Goal: Task Accomplishment & Management: Complete application form

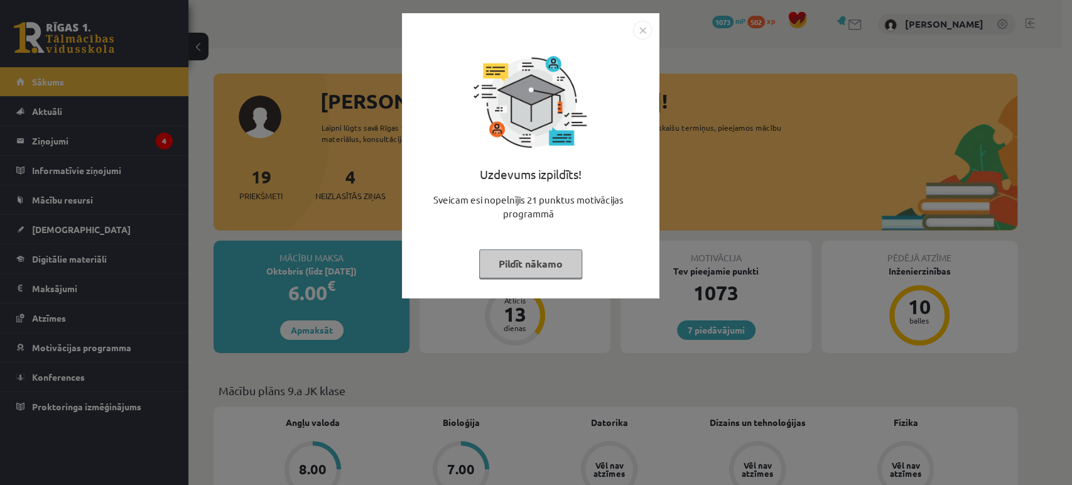
click at [648, 26] on img "Close" at bounding box center [642, 30] width 19 height 19
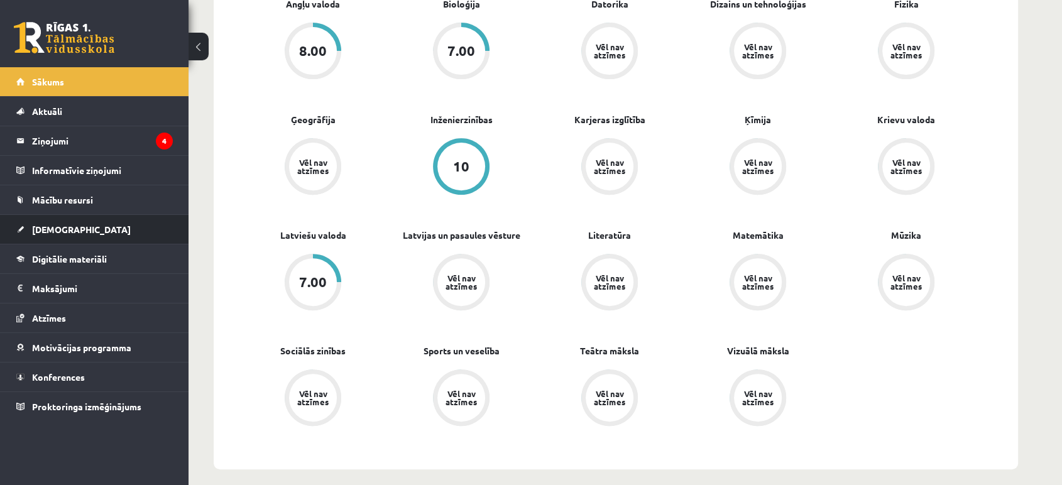
scroll to position [349, 0]
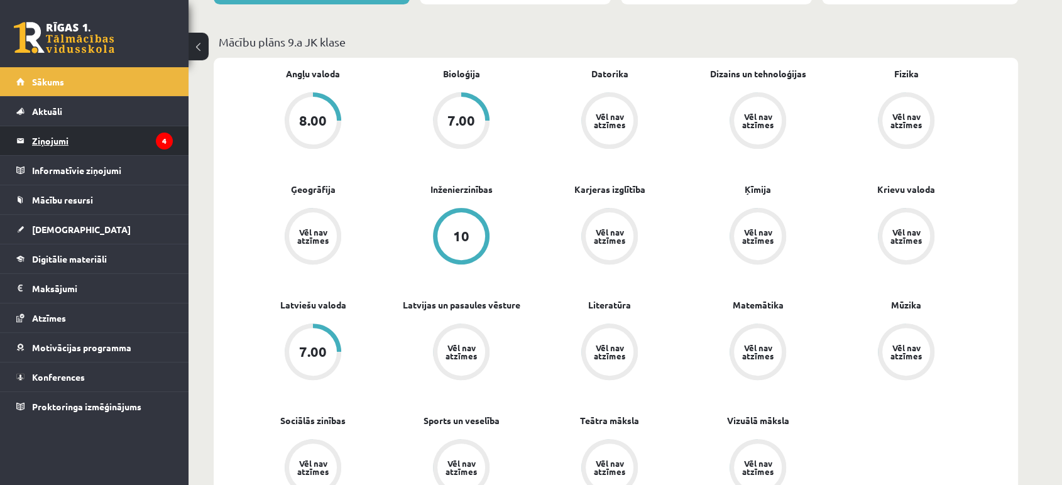
click at [43, 147] on legend "Ziņojumi 4" at bounding box center [102, 140] width 141 height 29
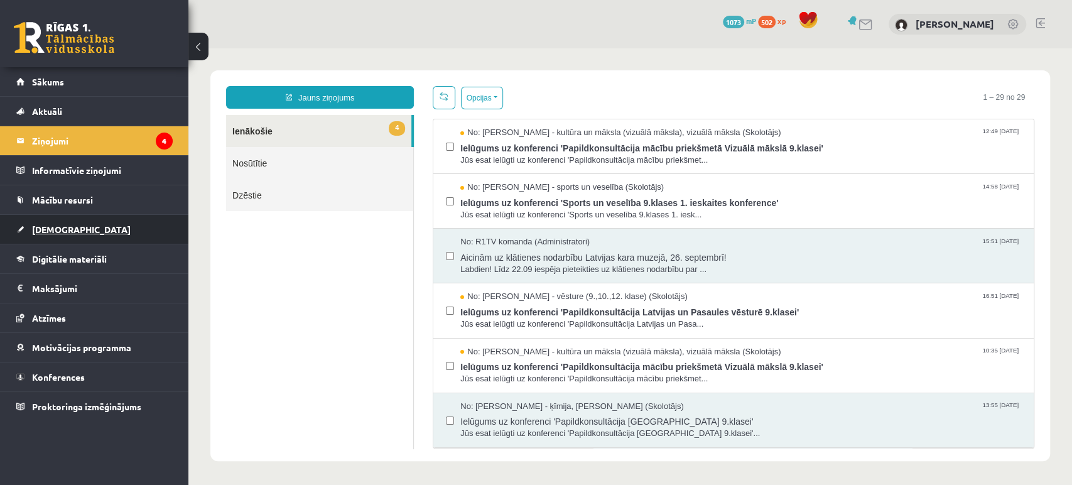
click at [109, 233] on link "[DEMOGRAPHIC_DATA]" at bounding box center [94, 229] width 156 height 29
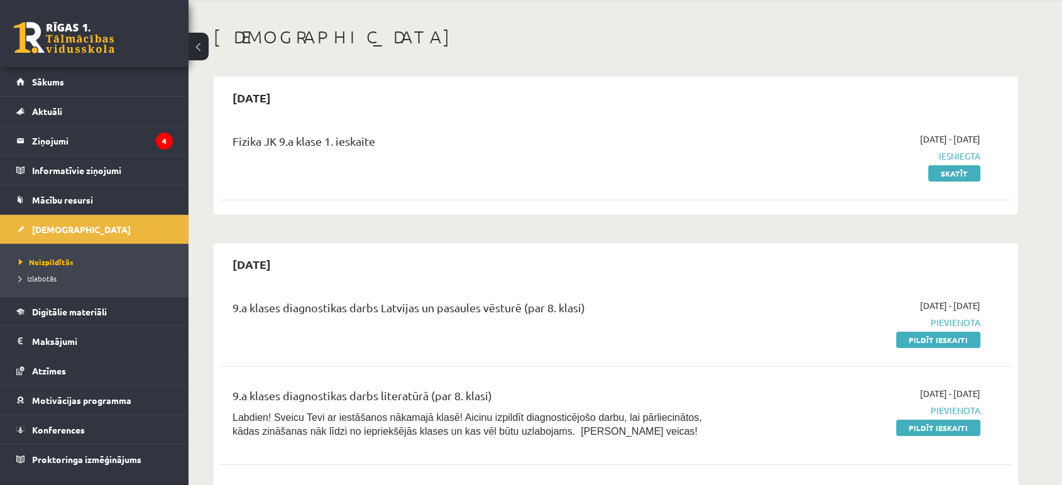
scroll to position [70, 0]
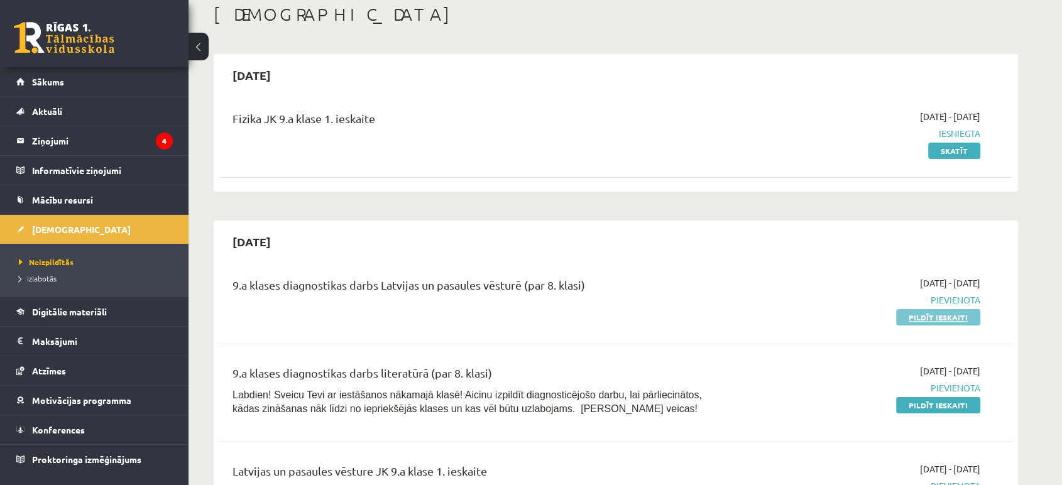
click at [955, 316] on link "Pildīt ieskaiti" at bounding box center [938, 317] width 84 height 16
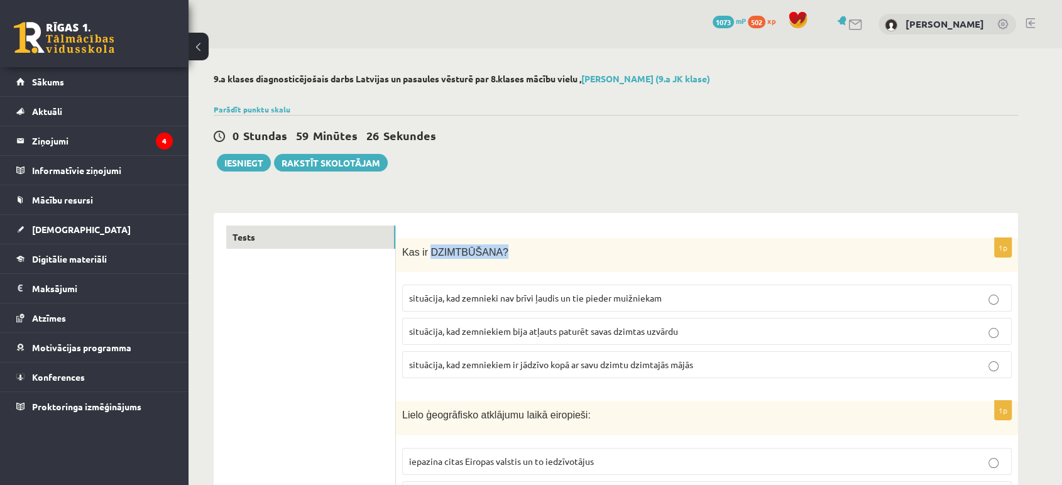
drag, startPoint x: 427, startPoint y: 253, endPoint x: 492, endPoint y: 258, distance: 65.5
click at [492, 258] on p "Kas ir DZIMTBŪŠANA?" at bounding box center [675, 251] width 546 height 14
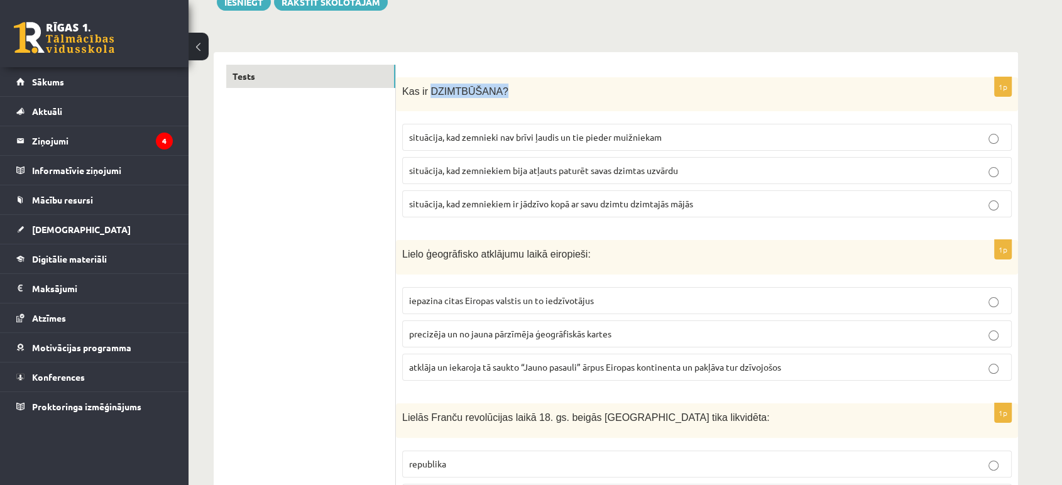
scroll to position [139, 0]
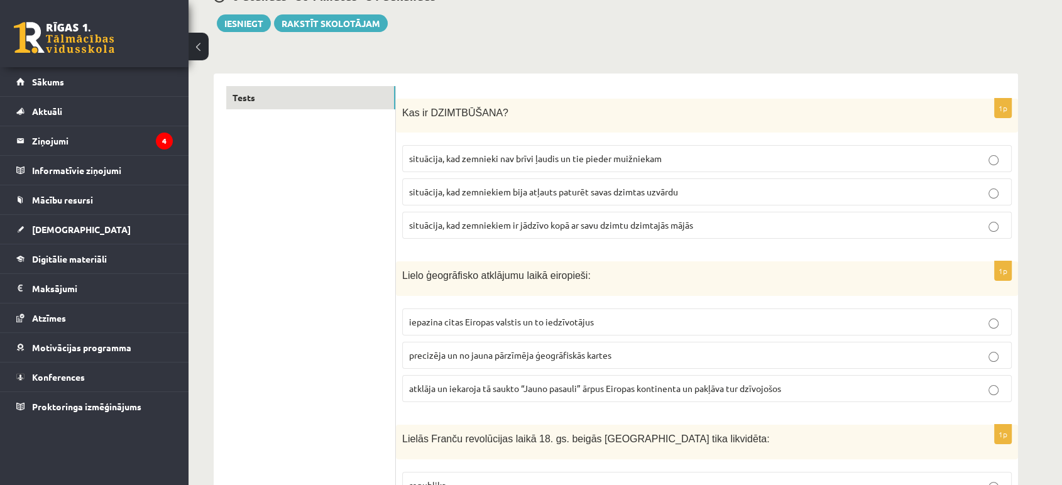
click at [572, 156] on span "situācija, kad zemnieki nav brīvi ļaudis un tie pieder muižniekam" at bounding box center [535, 158] width 253 height 11
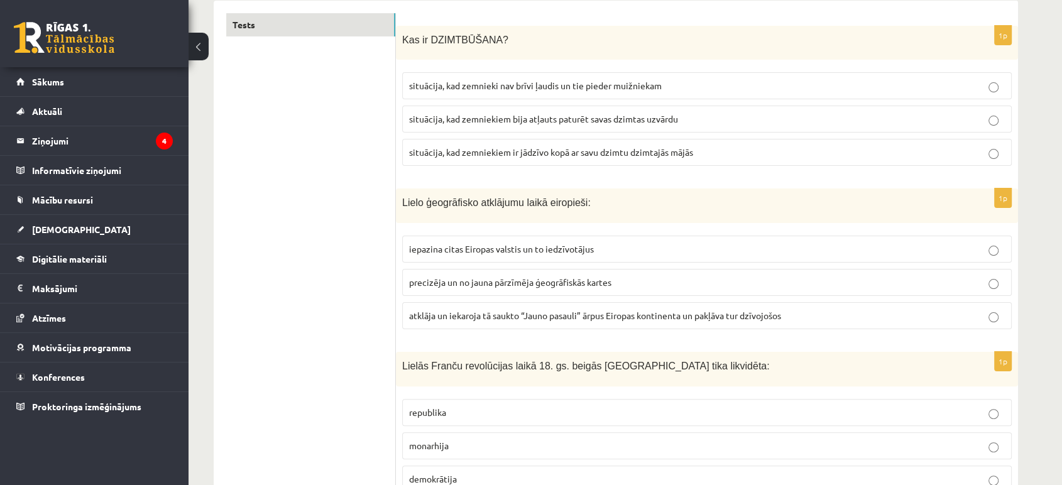
scroll to position [279, 0]
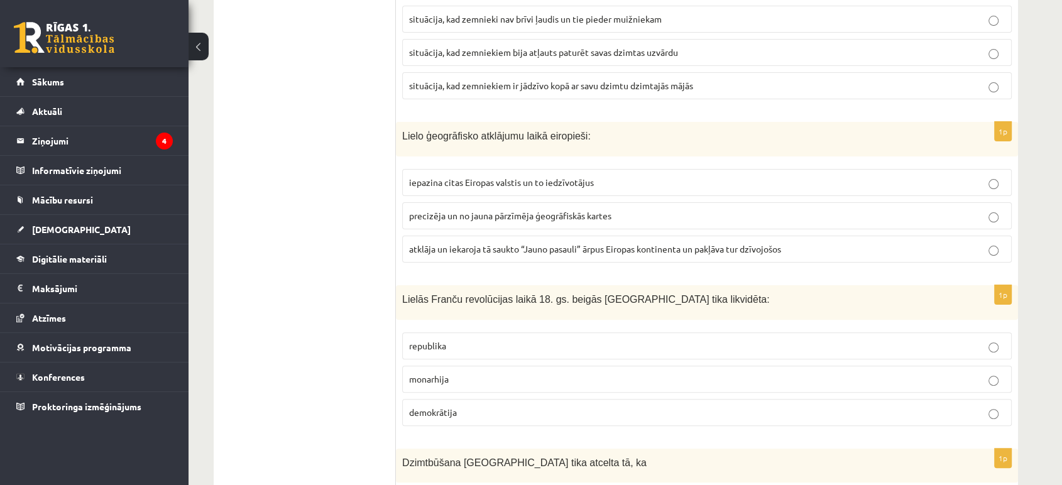
click at [469, 245] on span "atklāja un iekaroja tā saukto “Jauno pasauli” ārpus Eiropas kontinenta un pakļā…" at bounding box center [595, 248] width 372 height 11
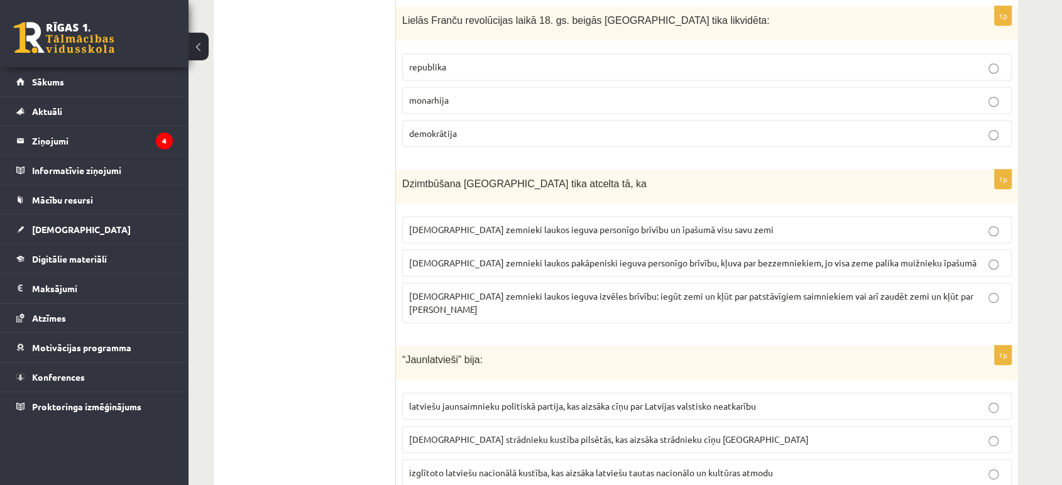
scroll to position [488, 0]
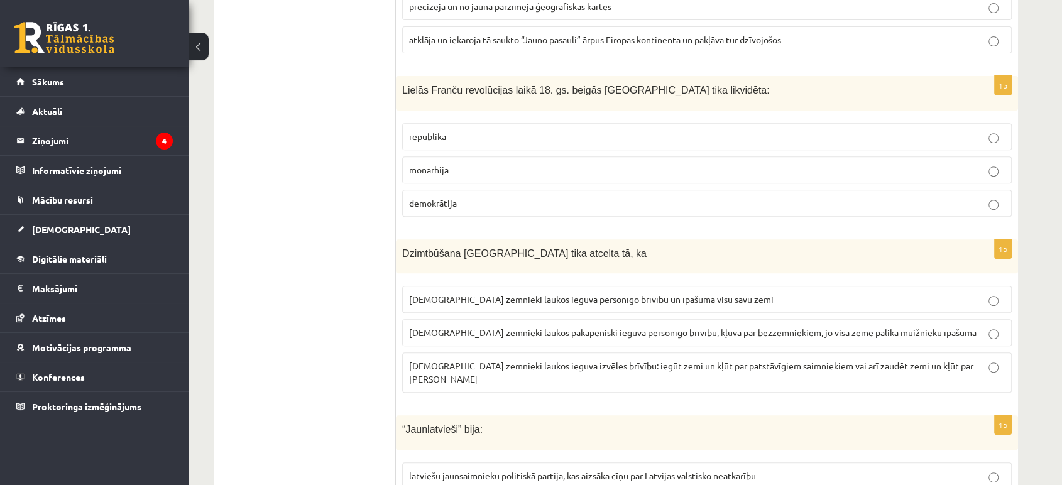
click at [876, 184] on fieldset "republika [GEOGRAPHIC_DATA] demokrātija" at bounding box center [706, 169] width 609 height 104
click at [898, 151] on fieldset "republika [GEOGRAPHIC_DATA] demokrātija" at bounding box center [706, 169] width 609 height 104
click at [897, 177] on label "monarhija" at bounding box center [706, 169] width 609 height 27
click at [523, 326] on p "[DEMOGRAPHIC_DATA] zemnieki laukos pakāpeniski ieguva personīgo brīvību, kļuva …" at bounding box center [706, 332] width 595 height 13
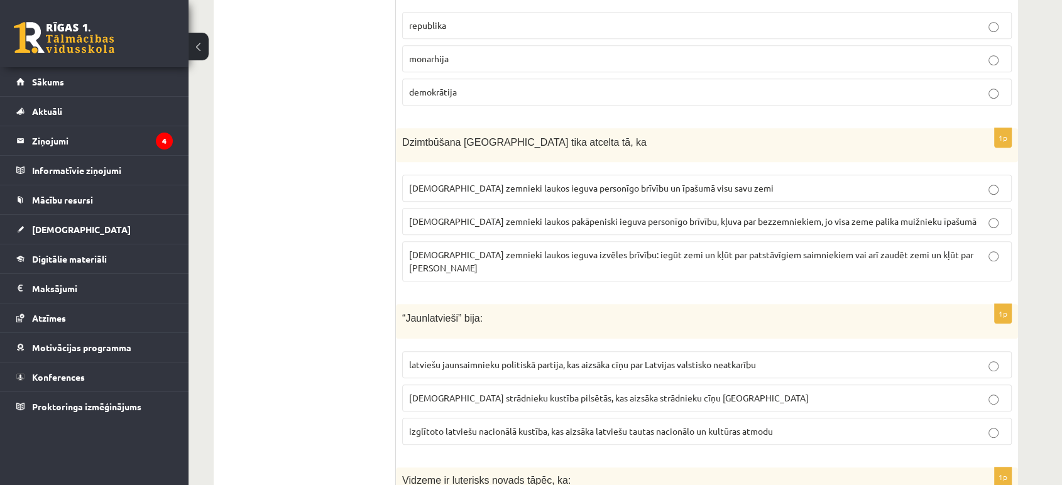
scroll to position [628, 0]
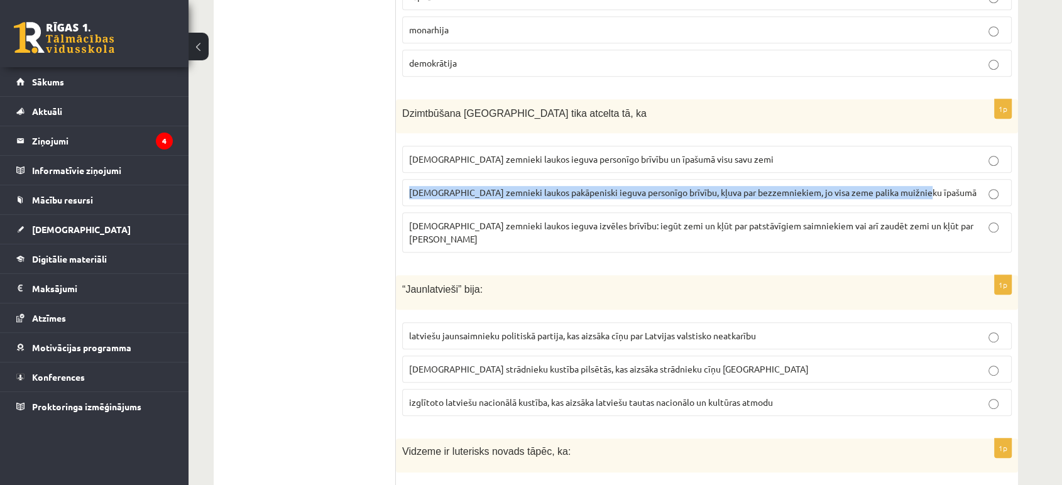
drag, startPoint x: 405, startPoint y: 187, endPoint x: 938, endPoint y: 187, distance: 532.7
click at [938, 187] on label "[DEMOGRAPHIC_DATA] zemnieki laukos pakāpeniski ieguva personīgo brīvību, kļuva …" at bounding box center [706, 192] width 609 height 27
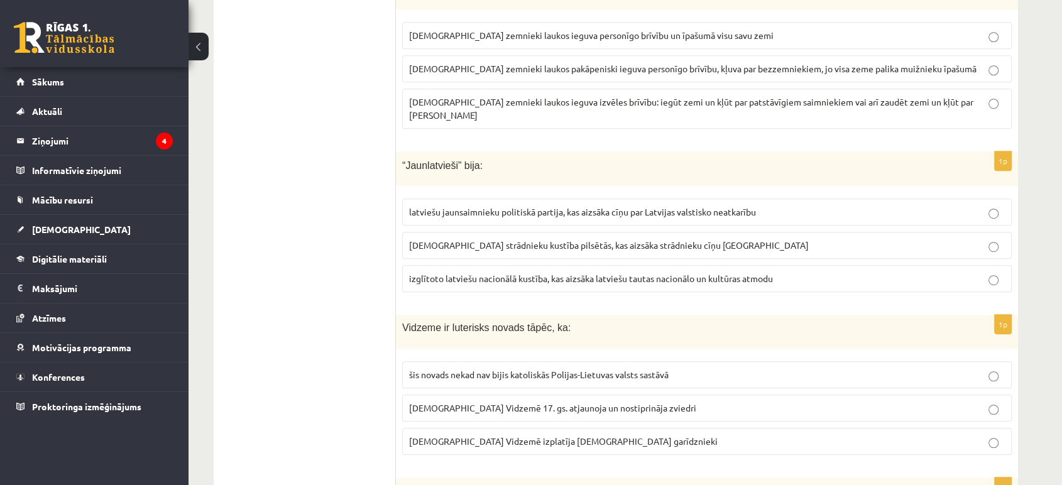
scroll to position [768, 0]
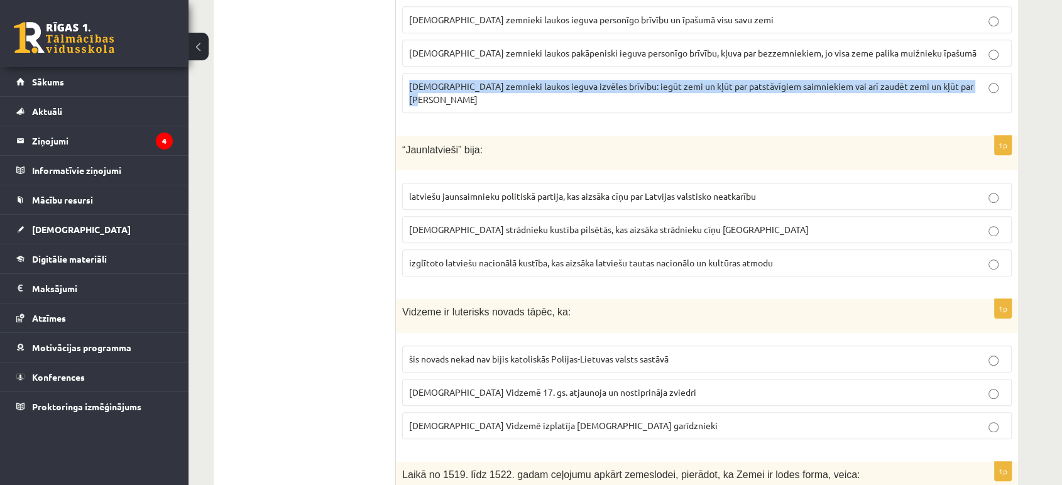
drag, startPoint x: 407, startPoint y: 84, endPoint x: 959, endPoint y: 101, distance: 551.8
click at [959, 101] on fieldset "[DEMOGRAPHIC_DATA] zemnieki laukos ieguva personīgo brīvību un īpašumā visu sav…" at bounding box center [706, 58] width 609 height 117
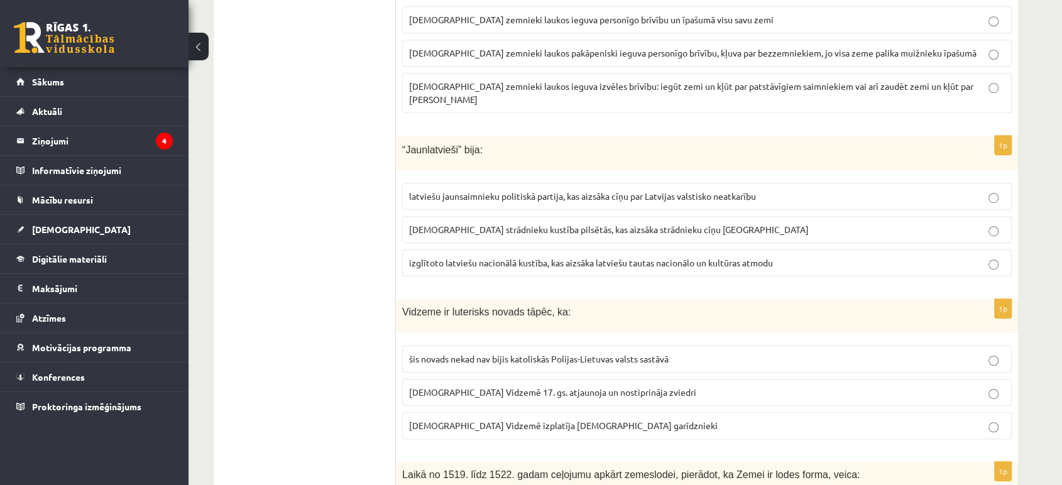
click at [786, 142] on p "“Jaunlatvieši” bija:" at bounding box center [675, 149] width 546 height 14
click at [701, 257] on span "izglītoto latviešu nacionālā kustība, kas aizsāka latviešu tautas nacionālo un …" at bounding box center [591, 262] width 364 height 11
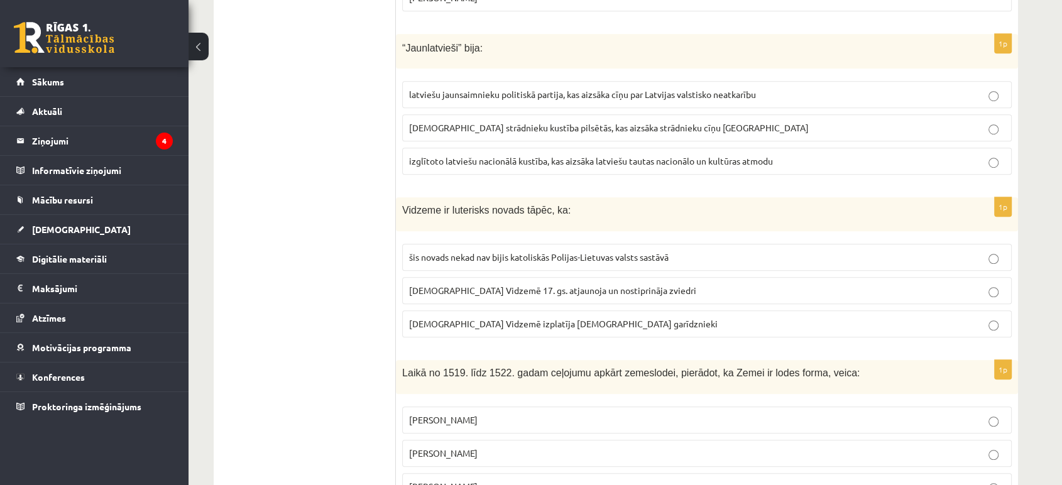
scroll to position [837, 0]
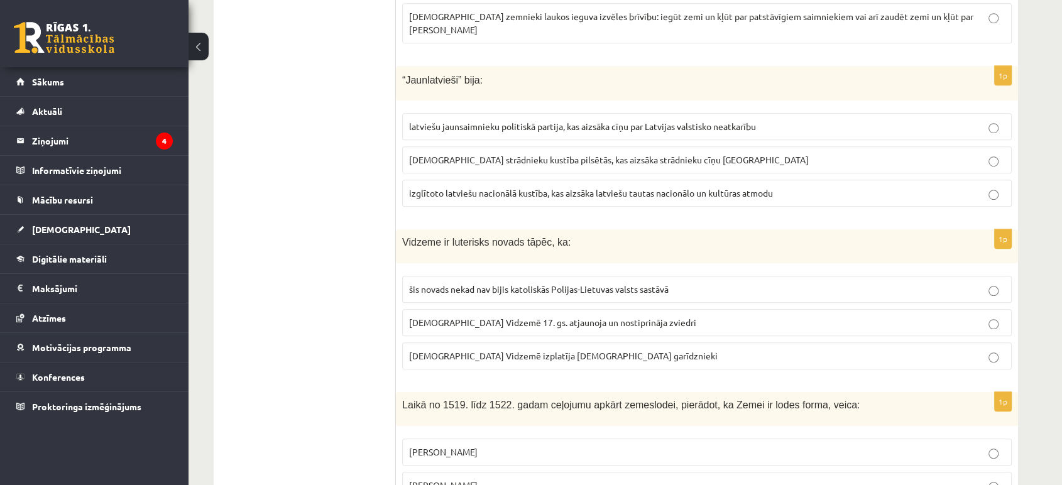
click at [719, 316] on p "[DEMOGRAPHIC_DATA] Vidzemē 17. gs. atjaunoja un nostiprināja zviedri" at bounding box center [706, 322] width 595 height 13
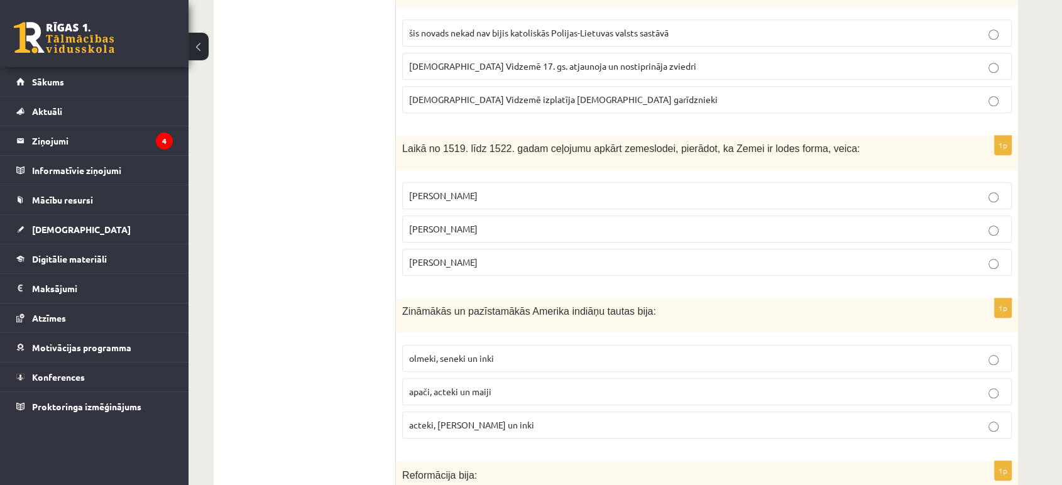
scroll to position [1116, 0]
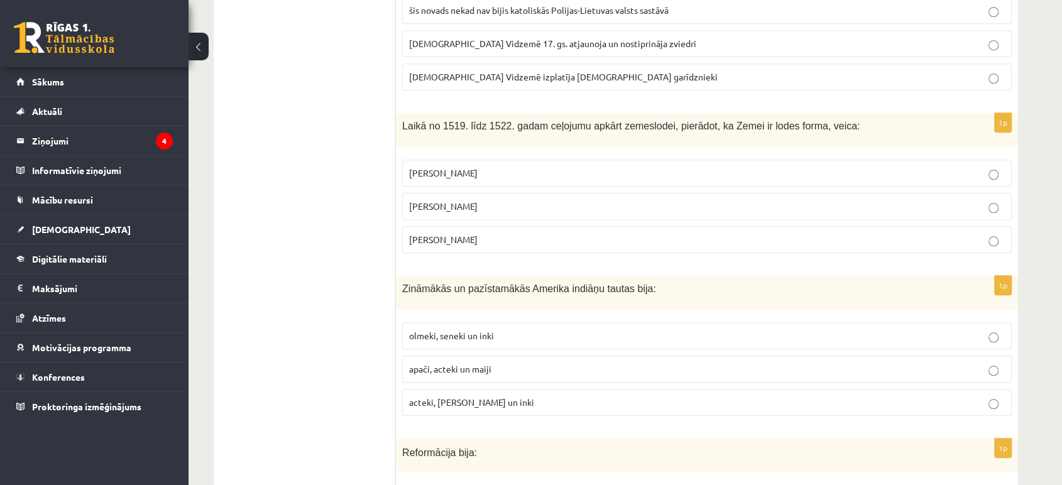
click at [503, 166] on p "[PERSON_NAME]" at bounding box center [706, 172] width 595 height 13
click at [536, 396] on p "acteki, [PERSON_NAME] un inki" at bounding box center [706, 402] width 595 height 13
click at [520, 233] on p "[PERSON_NAME]" at bounding box center [706, 239] width 595 height 13
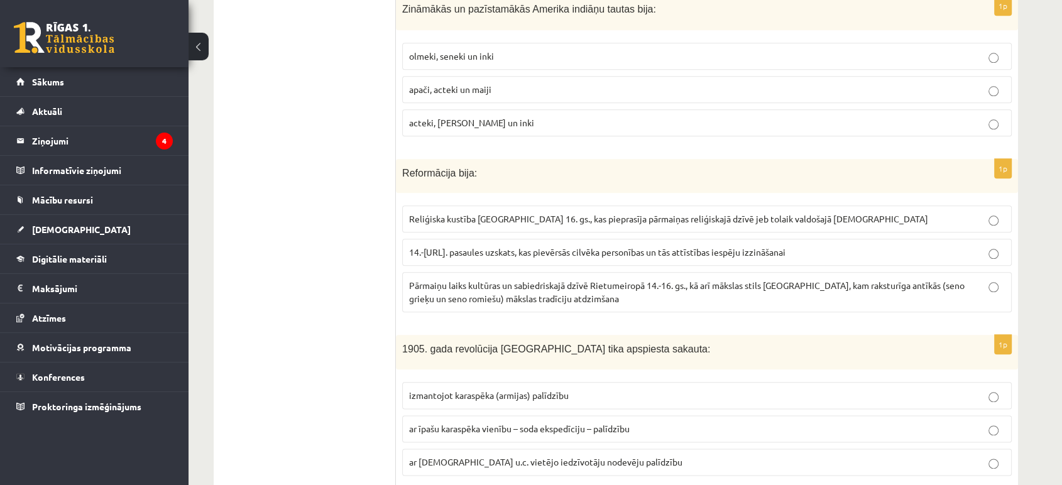
scroll to position [1465, 0]
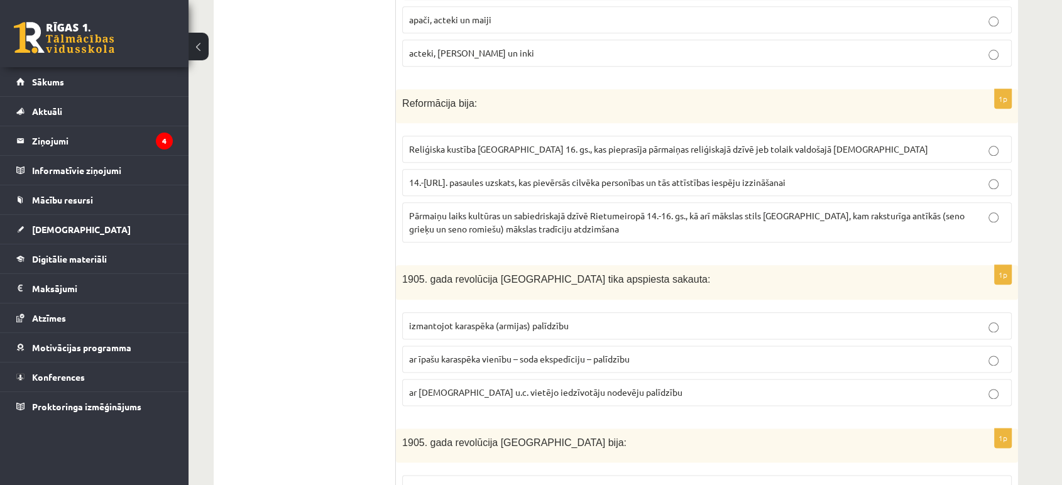
click at [729, 210] on span "Pārmaiņu laiks kultūras un sabiedriskajā dzīvē Rietumeiropā 14.-16. gs., kā arī…" at bounding box center [686, 222] width 555 height 24
click at [675, 352] on p "ar īpašu karaspēka vienību – soda ekspedīciju – palīdzību" at bounding box center [706, 358] width 595 height 13
click at [567, 143] on span "Reliģiska kustība [GEOGRAPHIC_DATA] 16. gs., kas pieprasīja pārmaiņas reliģiska…" at bounding box center [668, 148] width 519 height 11
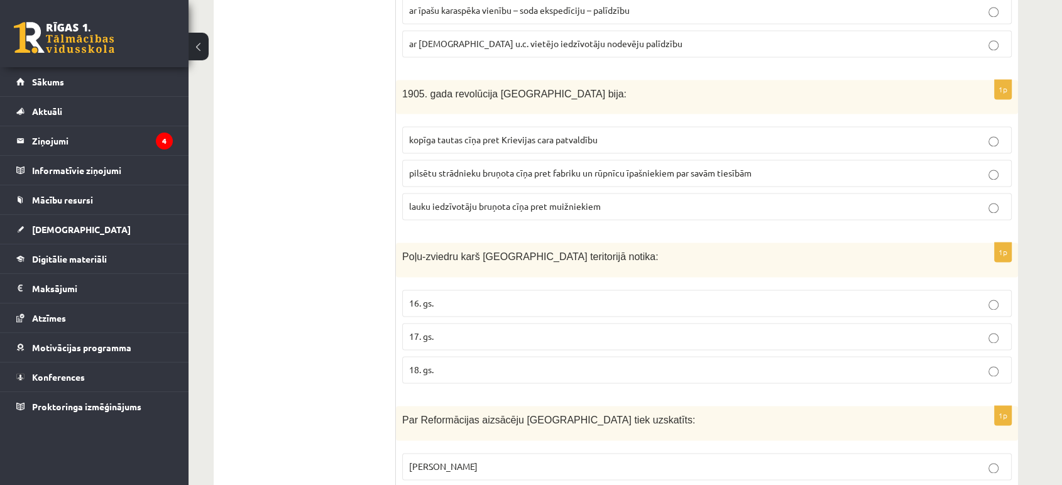
scroll to position [1814, 0]
click at [573, 134] on span "kopīga tautas cīņa pret Krievijas cara patvaldību" at bounding box center [503, 139] width 188 height 11
click at [645, 330] on p "17. gs." at bounding box center [706, 336] width 595 height 13
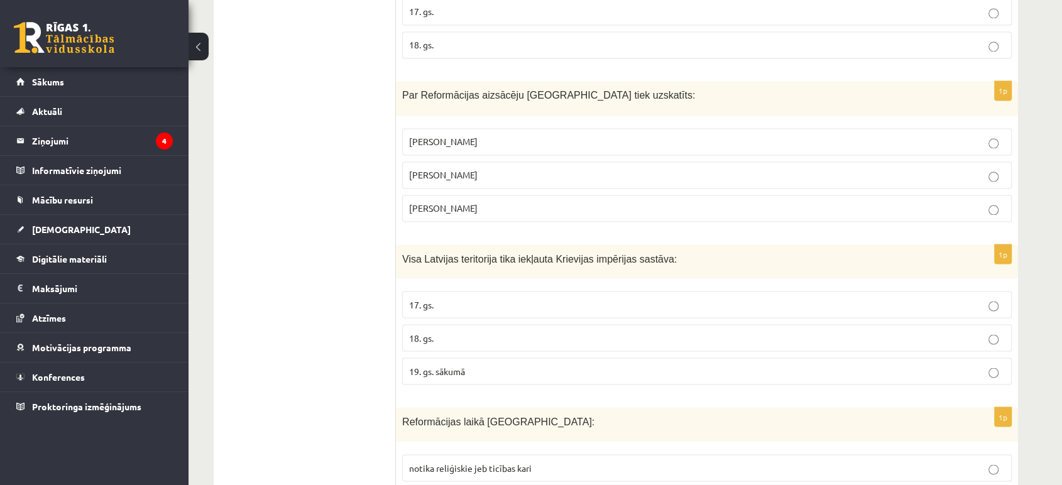
scroll to position [2163, 0]
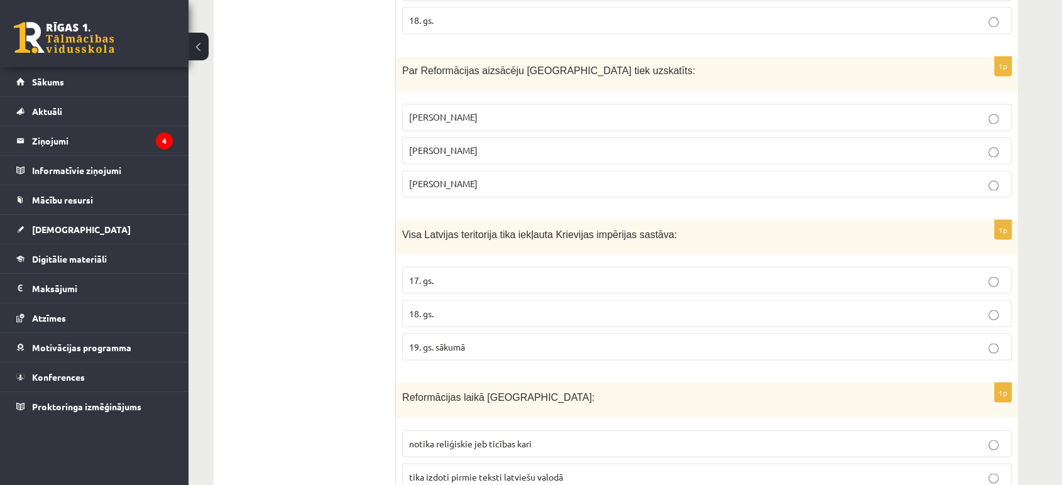
click at [467, 144] on p "[PERSON_NAME]" at bounding box center [706, 150] width 595 height 13
click at [462, 307] on p "18. gs." at bounding box center [706, 313] width 595 height 13
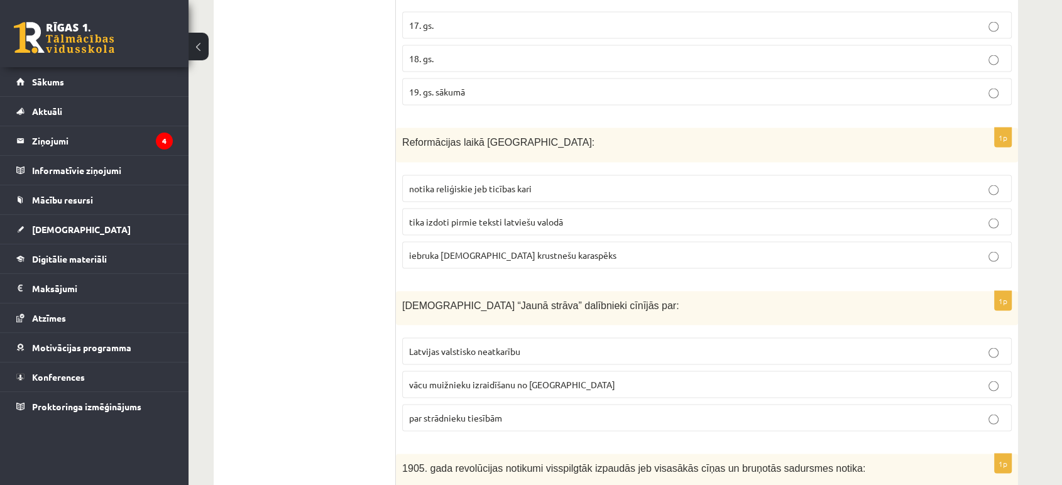
scroll to position [2442, 0]
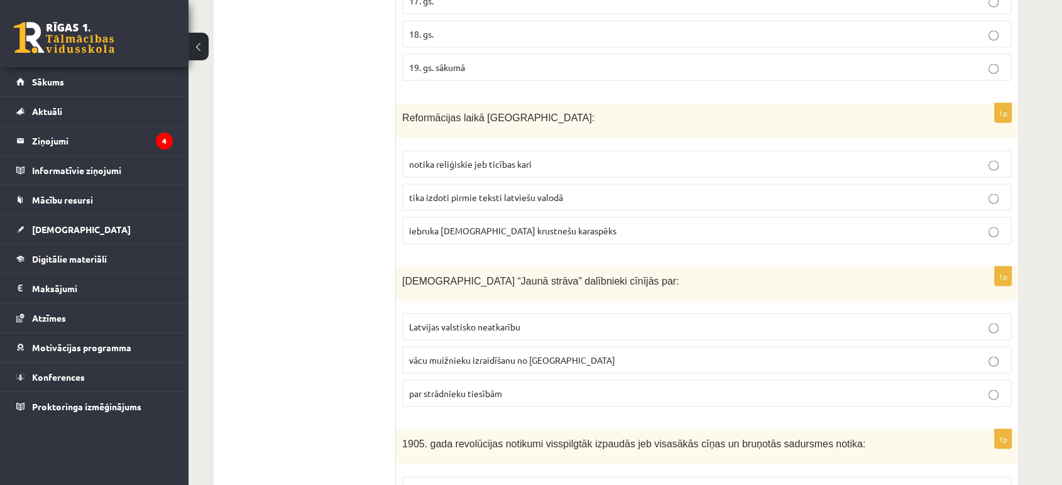
click at [314, 199] on ul "Tests" at bounding box center [311, 248] width 170 height 4930
click at [492, 192] on span "tika izdoti pirmie teksti latviešu valodā" at bounding box center [486, 197] width 154 height 11
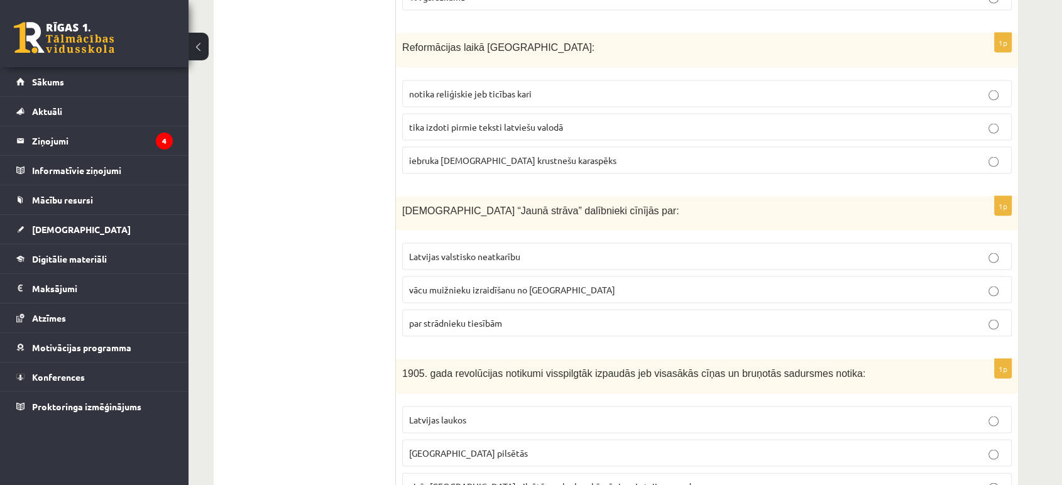
click at [464, 317] on span "par strādnieku tiesībām" at bounding box center [455, 322] width 93 height 11
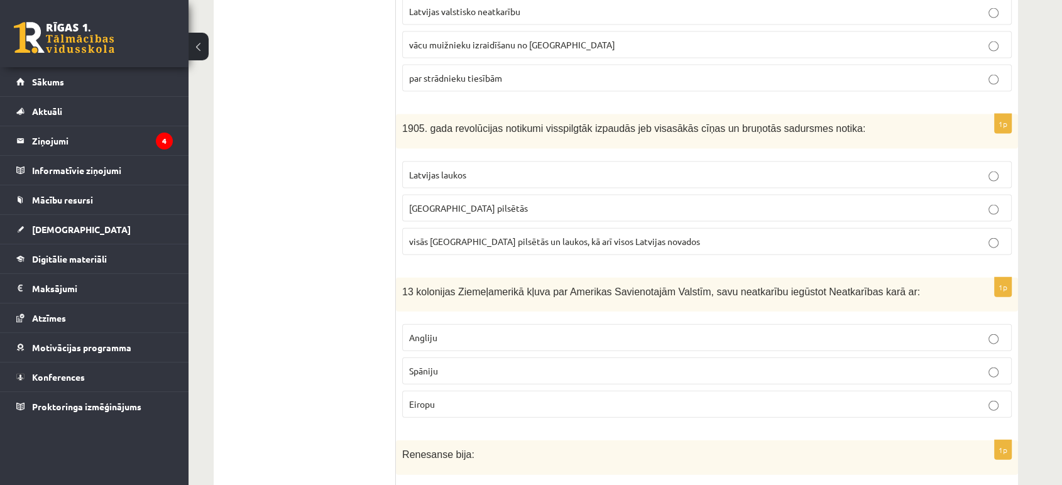
scroll to position [2791, 0]
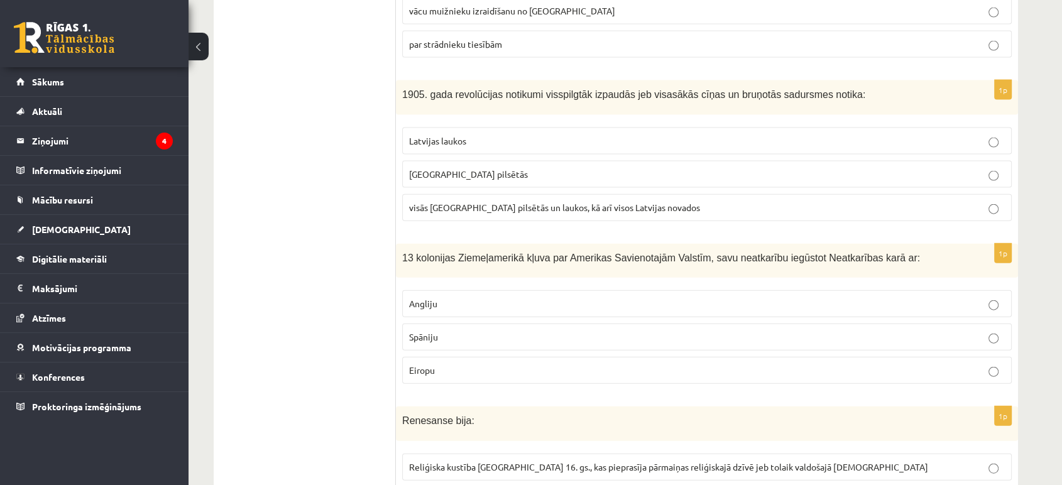
click at [702, 194] on label "visās [GEOGRAPHIC_DATA] pilsētās un laukos, kā arī visos Latvijas novados" at bounding box center [706, 207] width 609 height 27
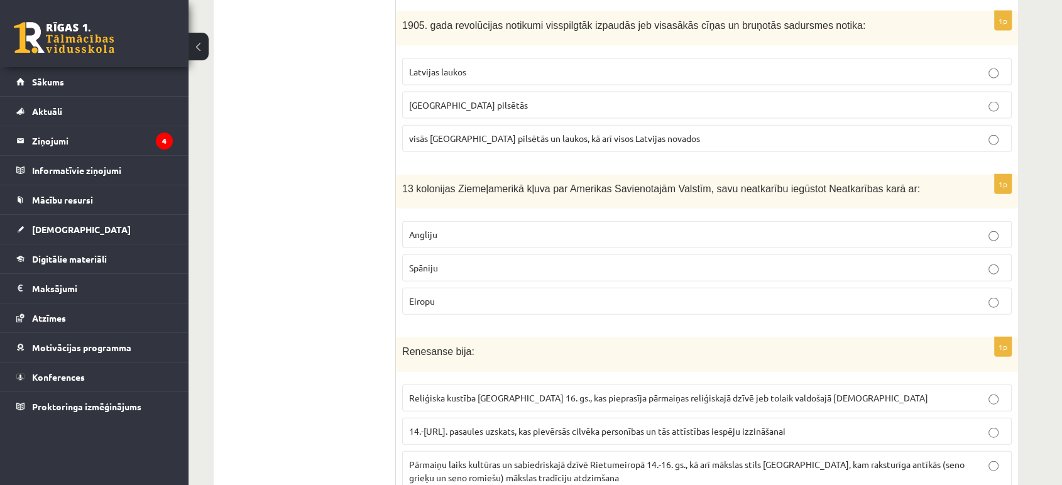
scroll to position [2861, 0]
click at [550, 220] on label "Angliju" at bounding box center [706, 233] width 609 height 27
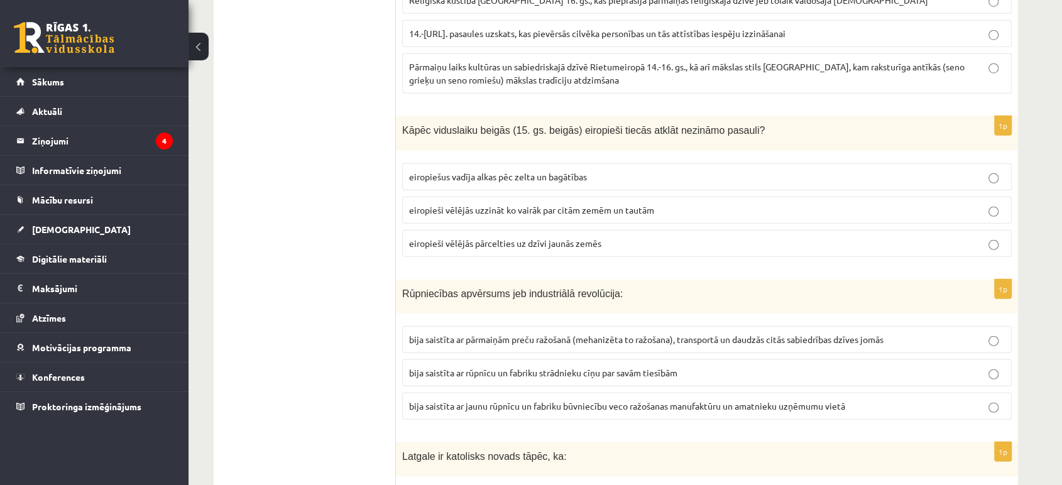
scroll to position [3280, 0]
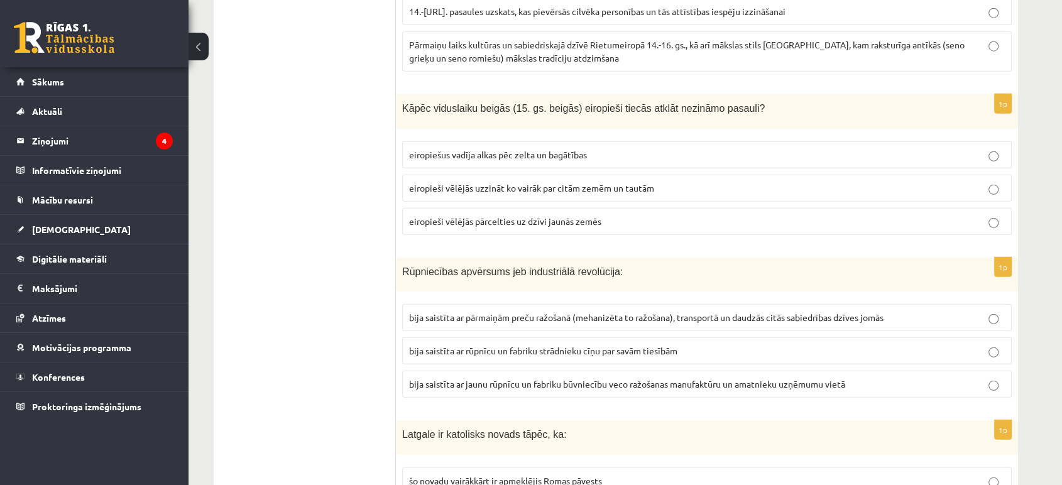
click at [771, 175] on label "eiropieši vēlējās uzzināt ko vairāk par citām zemēm un tautām" at bounding box center [706, 188] width 609 height 27
click at [771, 215] on p "eiropieši vēlējās pārcelties uz dzīvi jaunās zemēs" at bounding box center [706, 221] width 595 height 13
click at [774, 182] on p "eiropieši vēlējās uzzināt ko vairāk par citām zemēm un tautām" at bounding box center [706, 188] width 595 height 13
click at [573, 149] on span "eiropiešus vadīja alkas pēc zelta un bagātības" at bounding box center [498, 154] width 178 height 11
click at [568, 304] on label "bija saistīta ar pārmaiņām preču ražošanā (mehanizēta to ražošana), transportā …" at bounding box center [706, 317] width 609 height 27
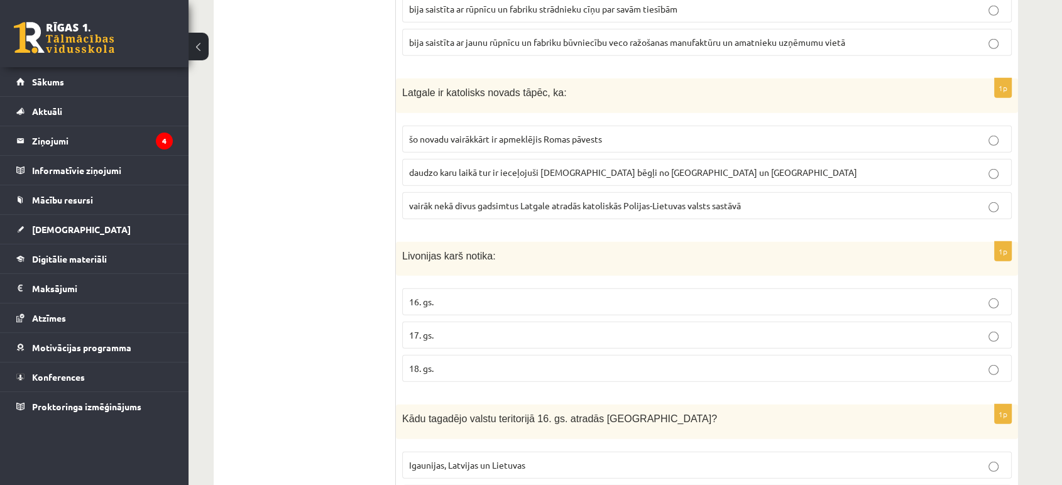
scroll to position [3629, 0]
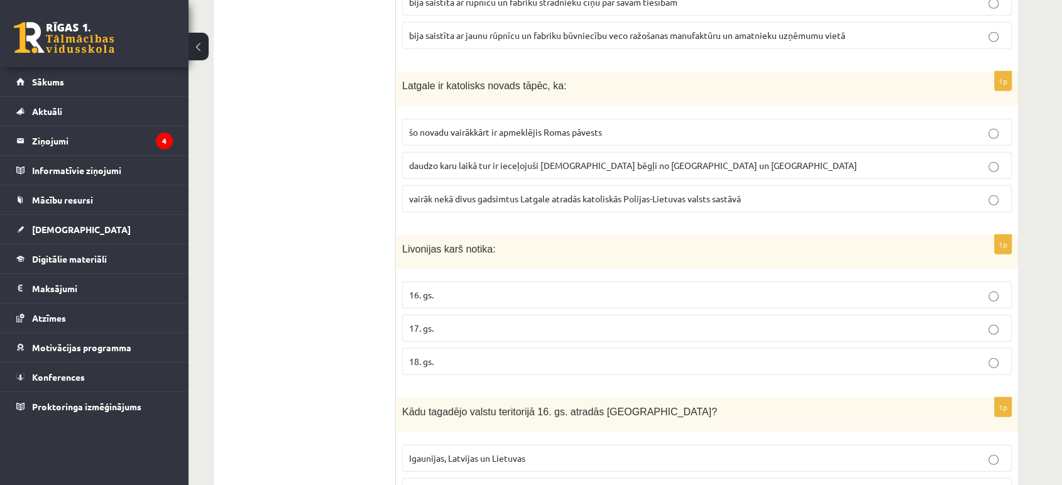
click at [606, 192] on p "vairāk nekā divus gadsimtus Latgale atradās katoliskās Polijas-Lietuvas valsts …" at bounding box center [706, 198] width 595 height 13
click at [523, 275] on fieldset "16. gs. 17. gs. 18. gs." at bounding box center [706, 327] width 609 height 104
click at [544, 281] on label "16. gs." at bounding box center [706, 294] width 609 height 27
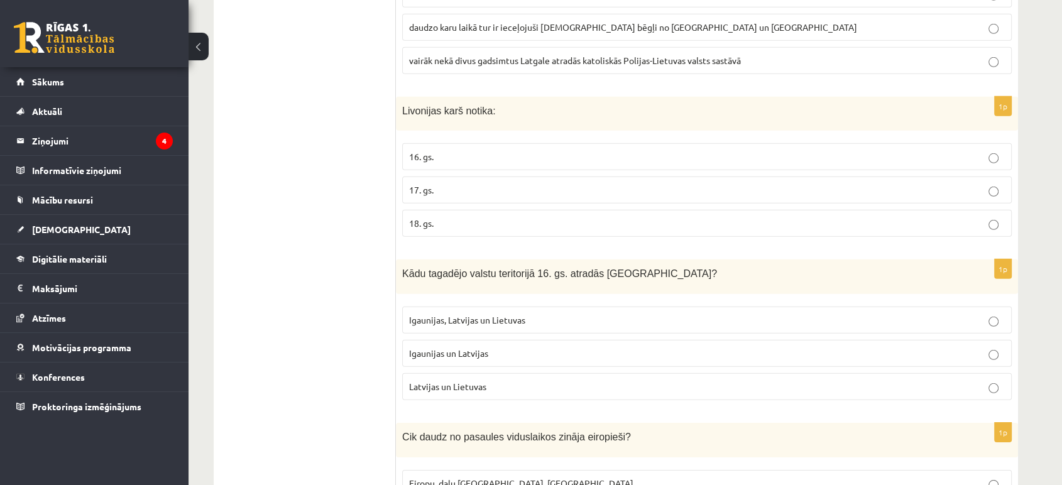
scroll to position [3908, 0]
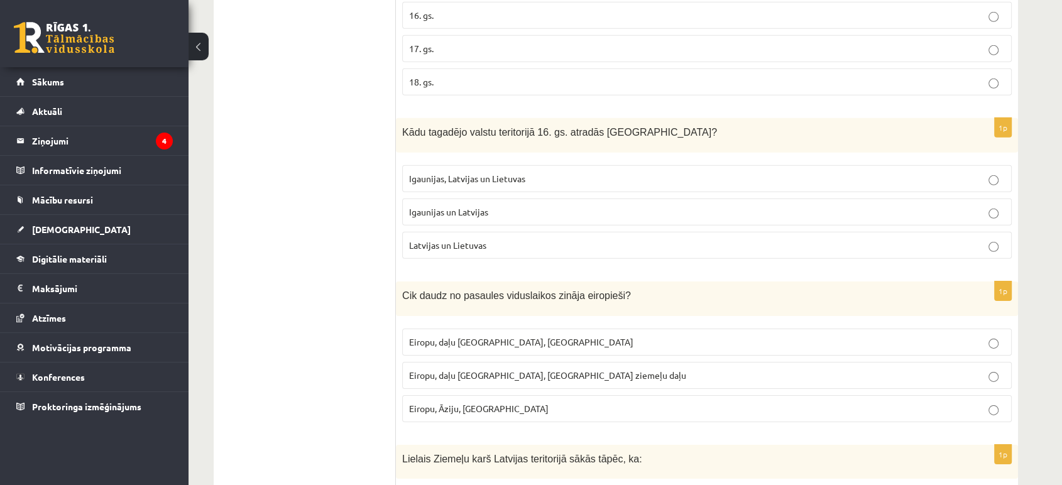
click at [516, 205] on p "Igaunijas un Latvijas" at bounding box center [706, 211] width 595 height 13
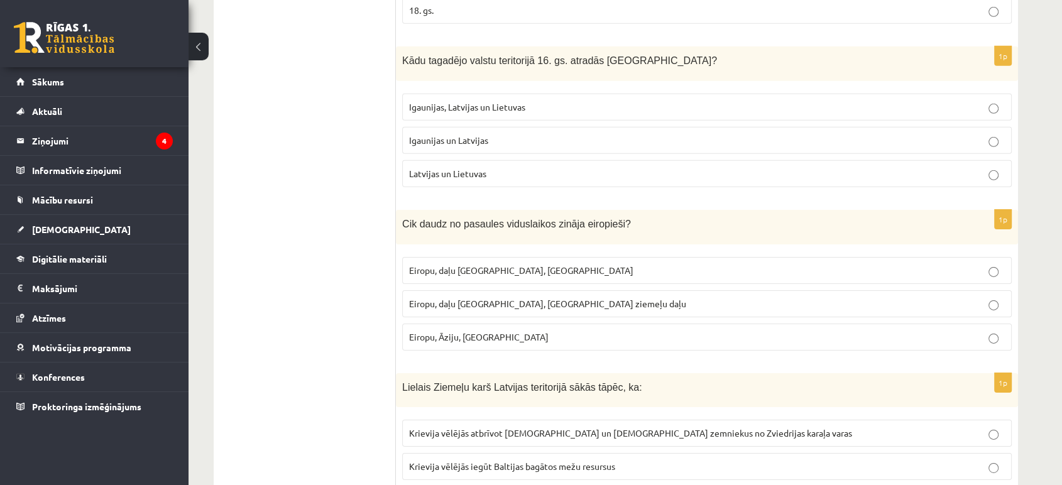
scroll to position [4117, 0]
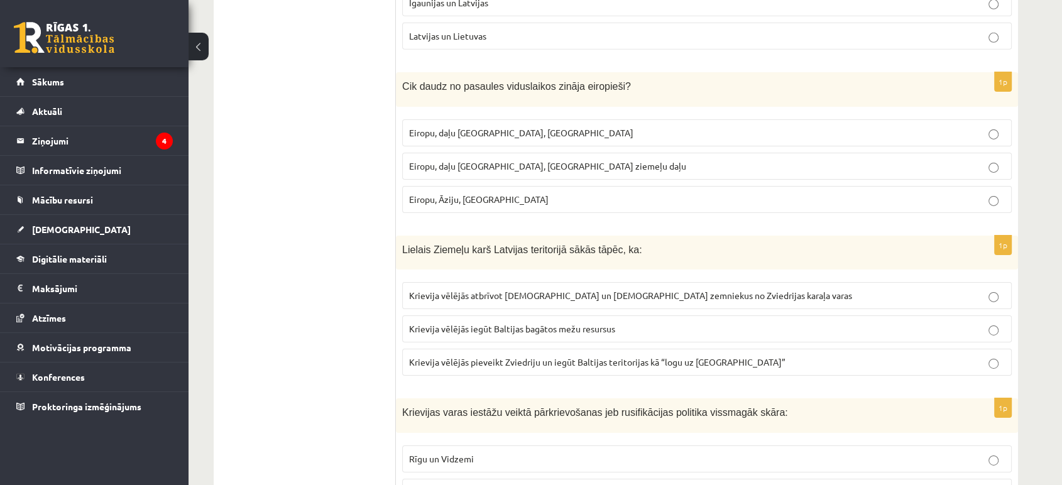
click at [531, 160] on p "Eiropu, daļu [GEOGRAPHIC_DATA], [GEOGRAPHIC_DATA] ziemeļu daļu" at bounding box center [706, 166] width 595 height 13
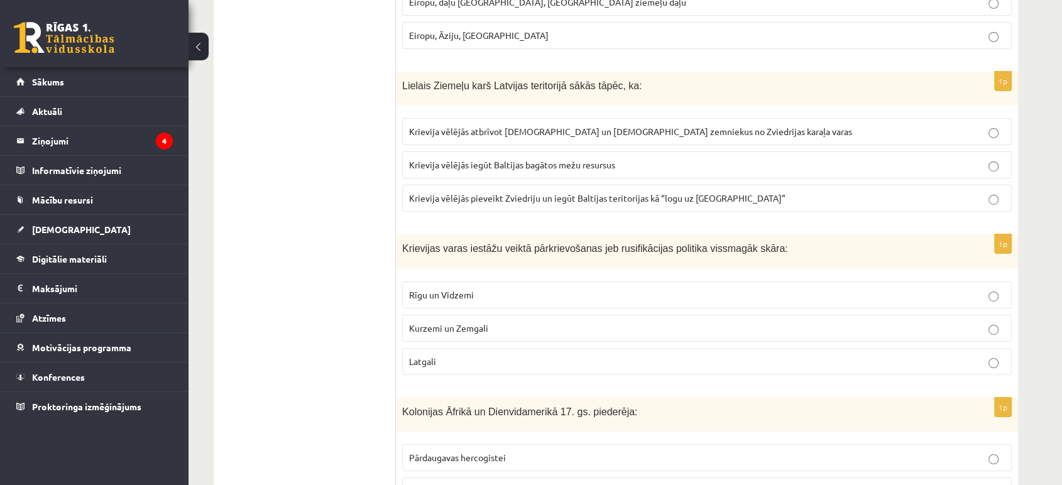
scroll to position [4257, 0]
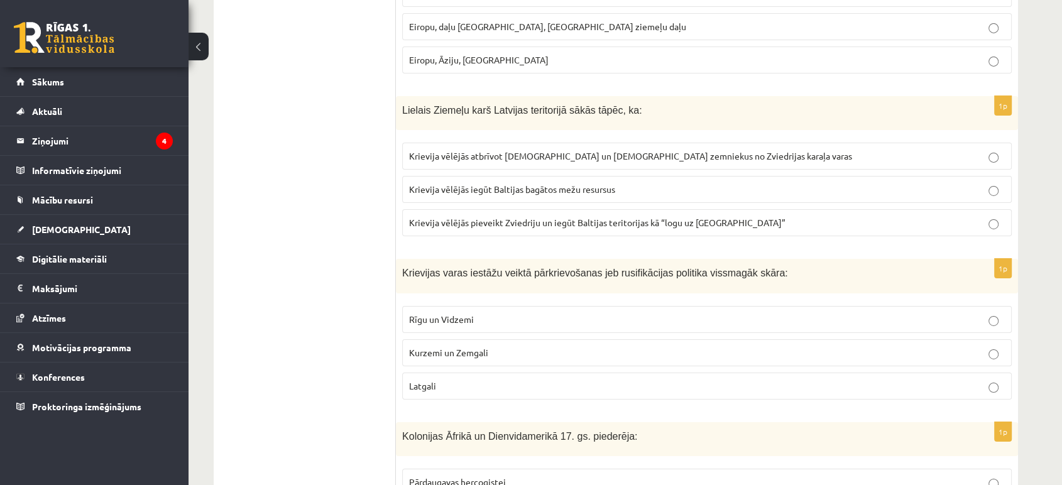
click at [510, 216] on p "Krievija vēlējās pieveikt Zviedriju un iegūt Baltijas teritorijas kā “logu uz […" at bounding box center [706, 222] width 595 height 13
click at [533, 379] on p "Latgali" at bounding box center [706, 385] width 595 height 13
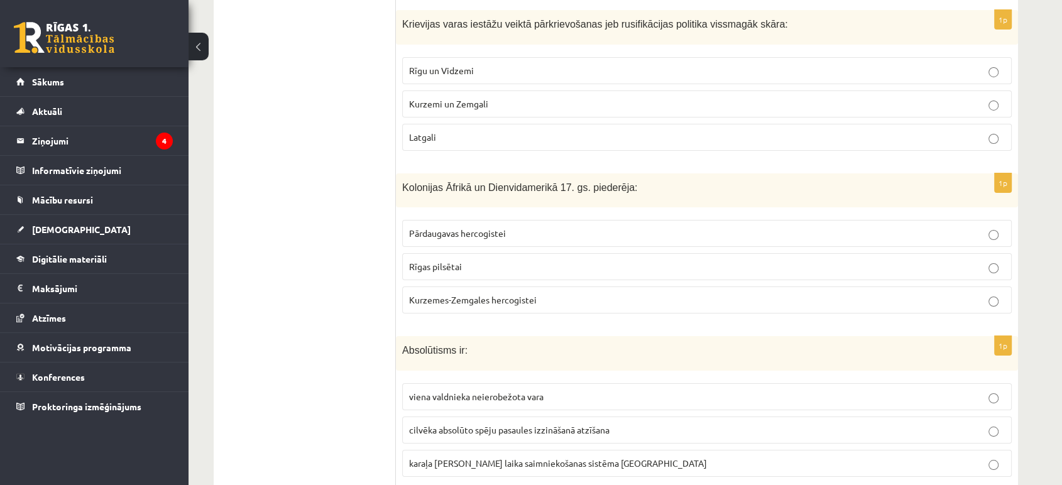
scroll to position [4536, 0]
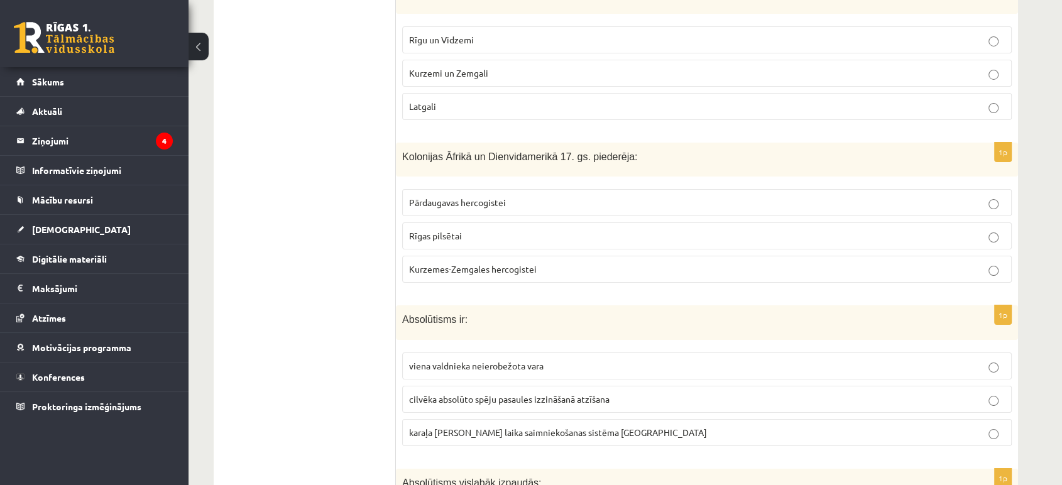
click at [523, 263] on span "Kurzemes-Zemgales hercogistei" at bounding box center [473, 268] width 128 height 11
click at [467, 360] on span "viena valdnieka neierobežota vara" at bounding box center [476, 365] width 134 height 11
click at [494, 419] on label "karaļa [PERSON_NAME] laika saimniekošanas sistēma [GEOGRAPHIC_DATA]" at bounding box center [706, 432] width 609 height 27
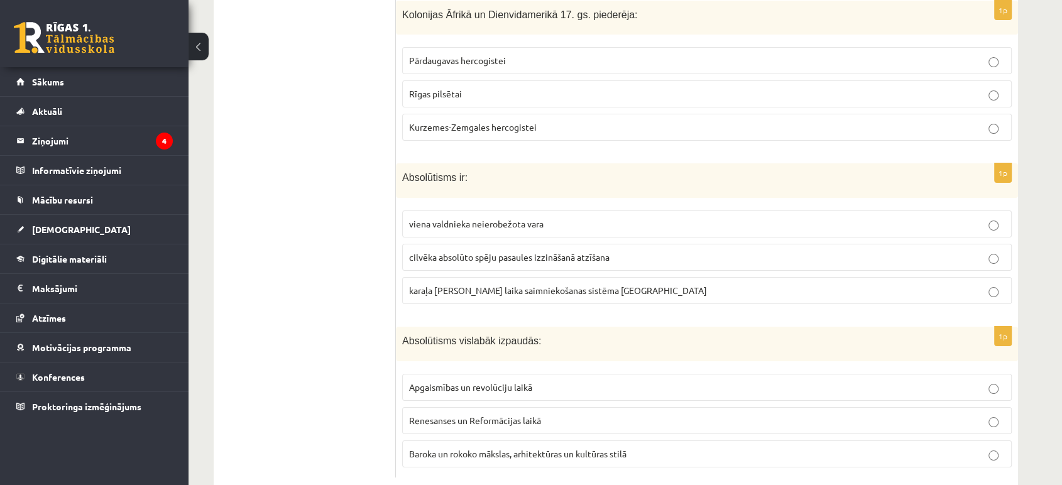
scroll to position [4678, 0]
click at [536, 448] on span "Baroka un rokoko mākslas, arhitektūras un kultūras stilā" at bounding box center [517, 453] width 217 height 11
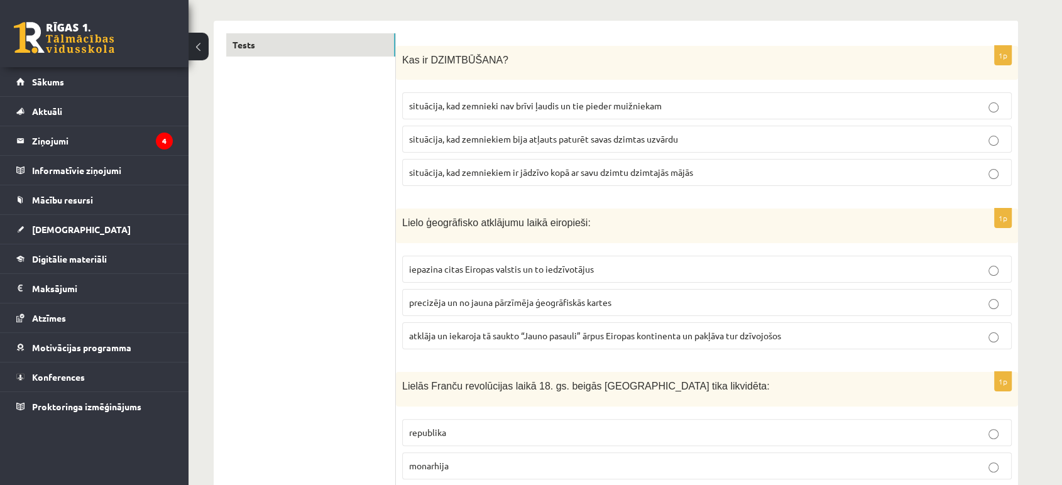
scroll to position [0, 0]
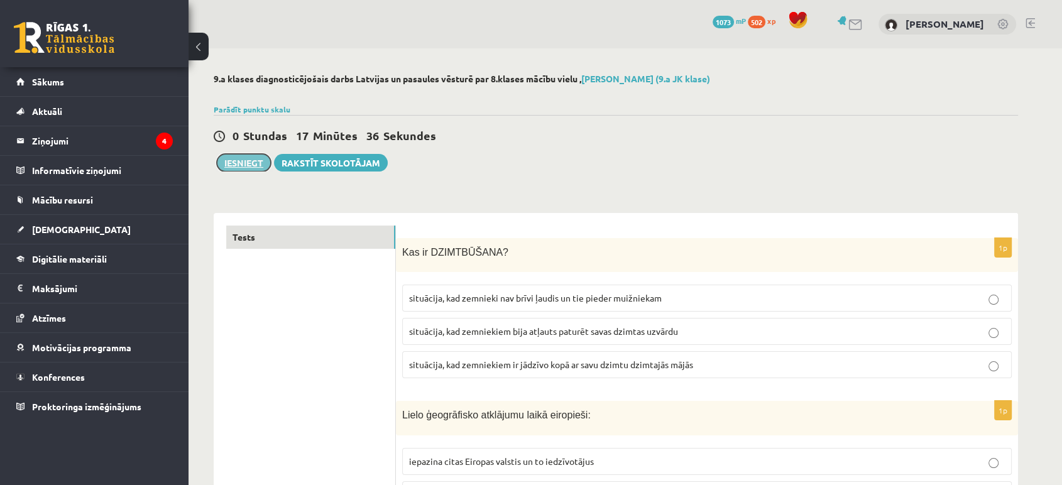
click at [256, 155] on button "Iesniegt" at bounding box center [244, 163] width 54 height 18
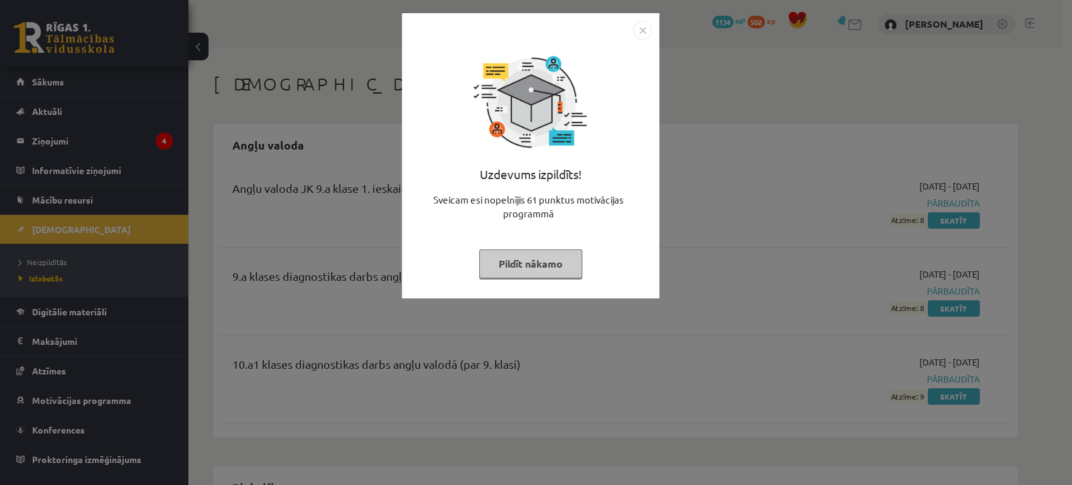
click at [513, 258] on button "Pildīt nākamo" at bounding box center [530, 263] width 103 height 29
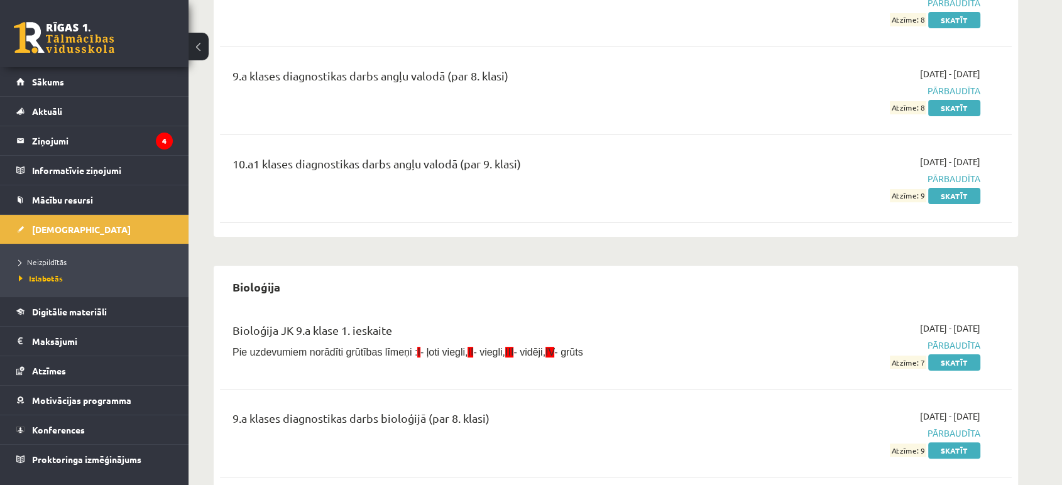
scroll to position [209, 0]
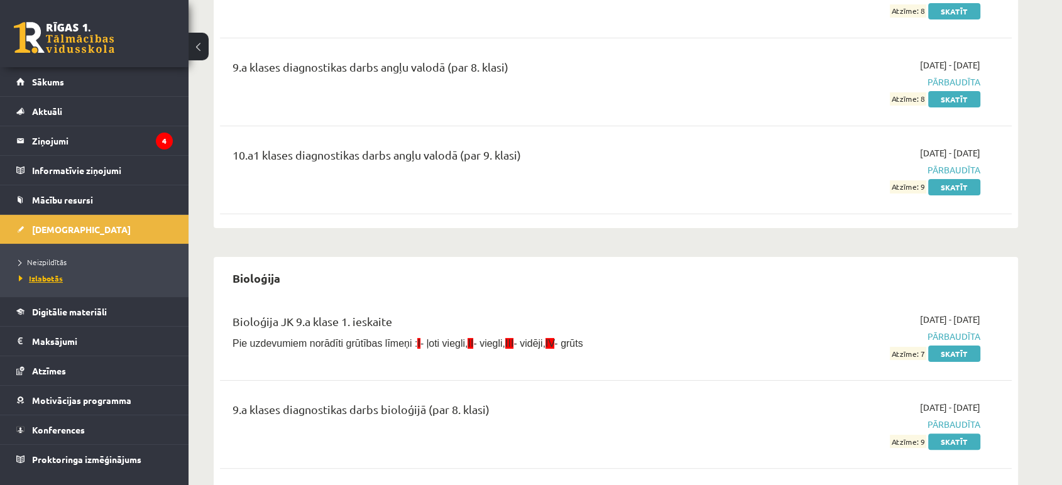
click at [55, 274] on span "Izlabotās" at bounding box center [41, 278] width 44 height 10
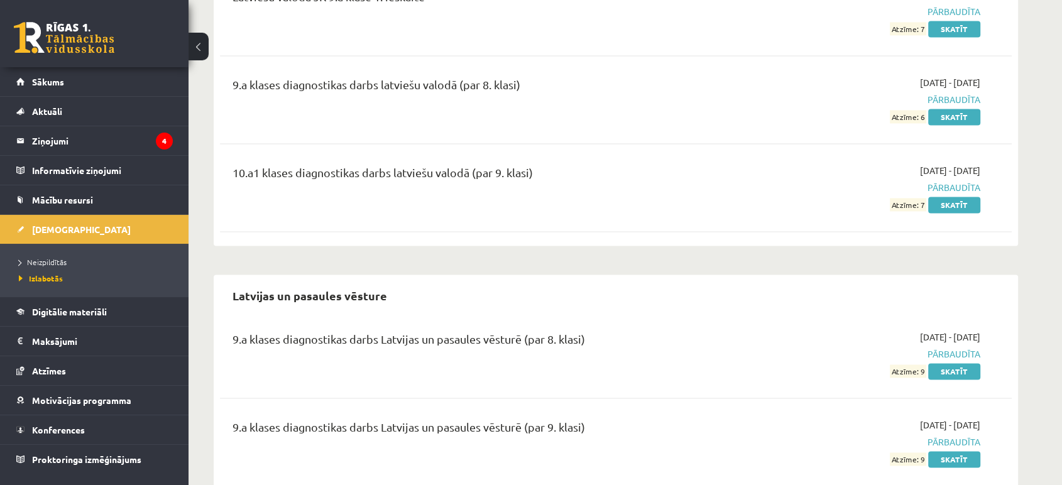
scroll to position [1978, 0]
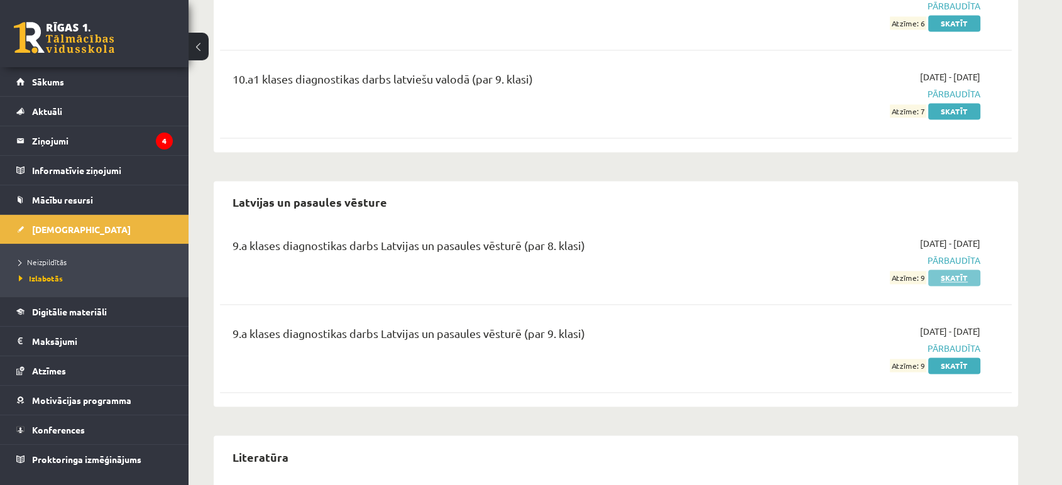
click at [958, 279] on link "Skatīt" at bounding box center [954, 277] width 52 height 16
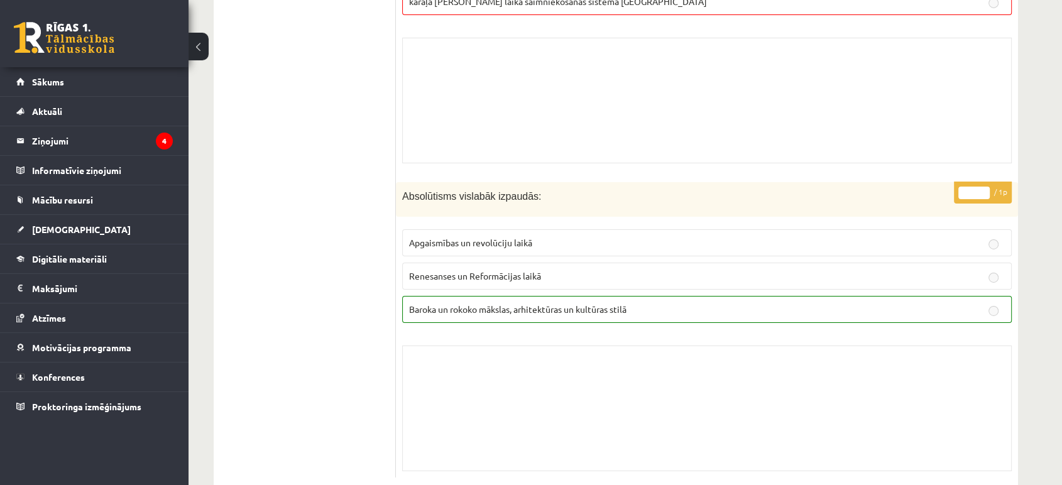
scroll to position [8708, 0]
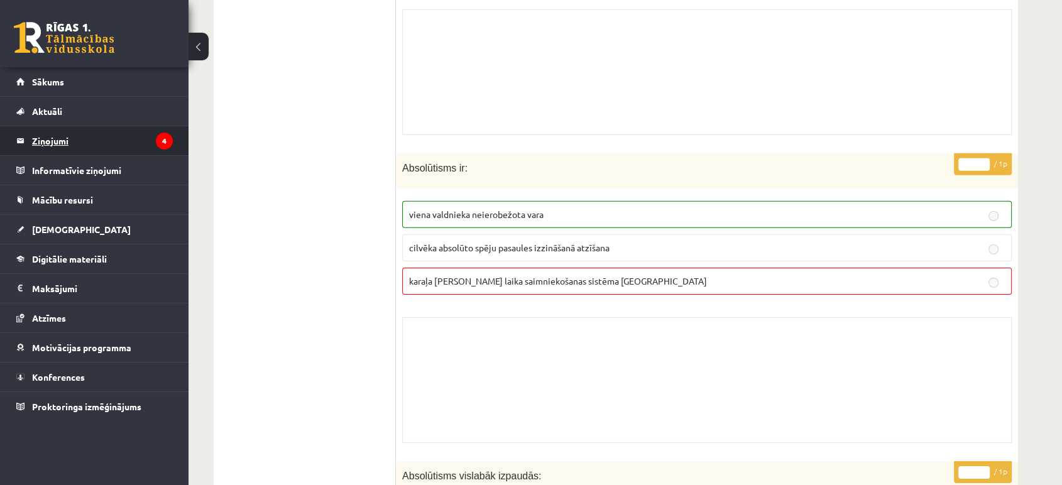
click at [144, 130] on legend "Ziņojumi 4" at bounding box center [102, 140] width 141 height 29
